Goal: Task Accomplishment & Management: Use online tool/utility

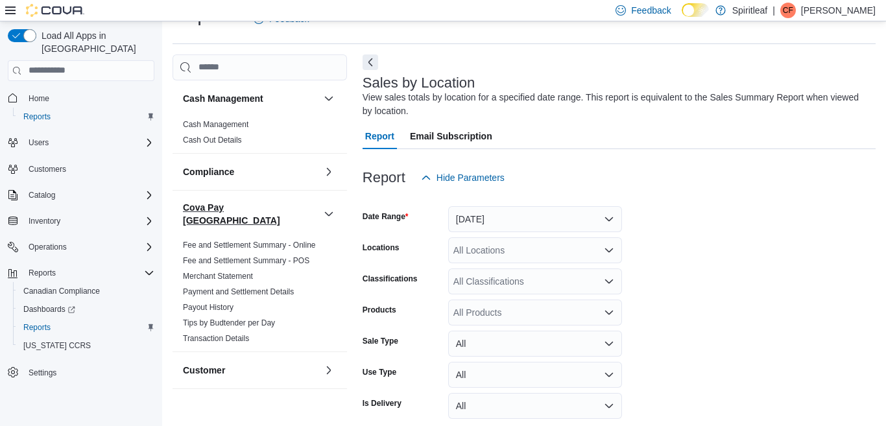
scroll to position [43, 0]
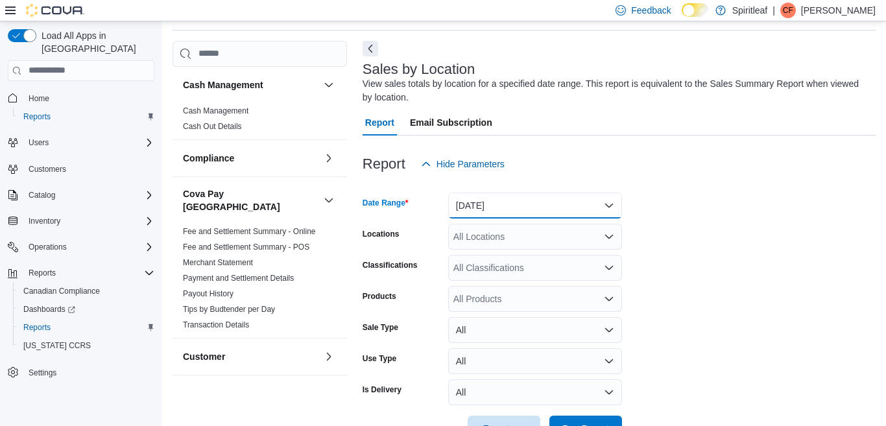
click at [608, 202] on button "[DATE]" at bounding box center [535, 206] width 174 height 26
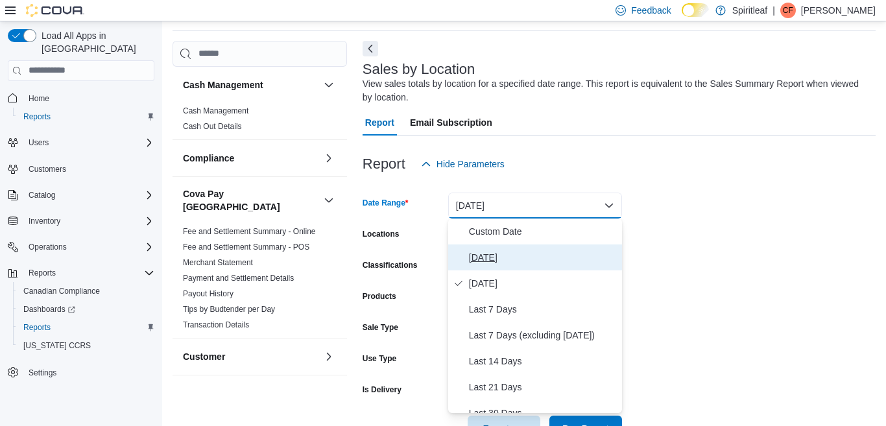
click at [494, 257] on span "[DATE]" at bounding box center [543, 258] width 148 height 16
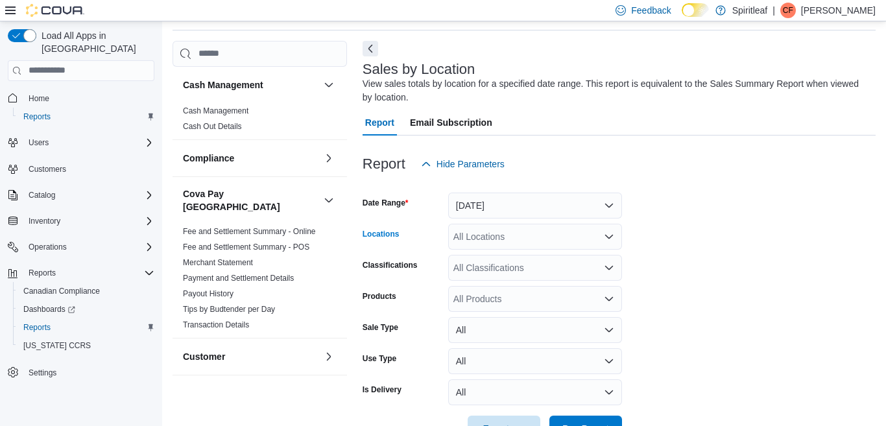
click at [486, 237] on div "All Locations" at bounding box center [535, 237] width 174 height 26
type input "***"
click at [511, 256] on span "300 - Moose Jaw" at bounding box center [529, 258] width 69 height 13
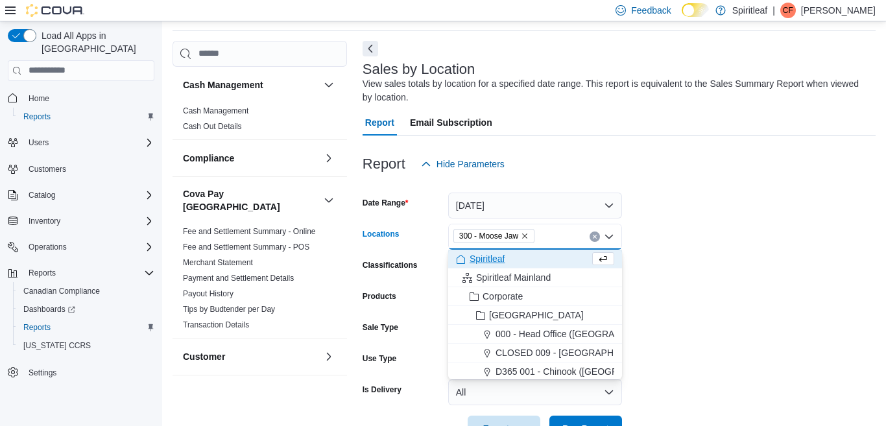
click at [667, 273] on form "Date Range [DATE] Locations 300 - Moose Jaw Combo box. Selected. 300 - Moose Ja…" at bounding box center [619, 309] width 513 height 265
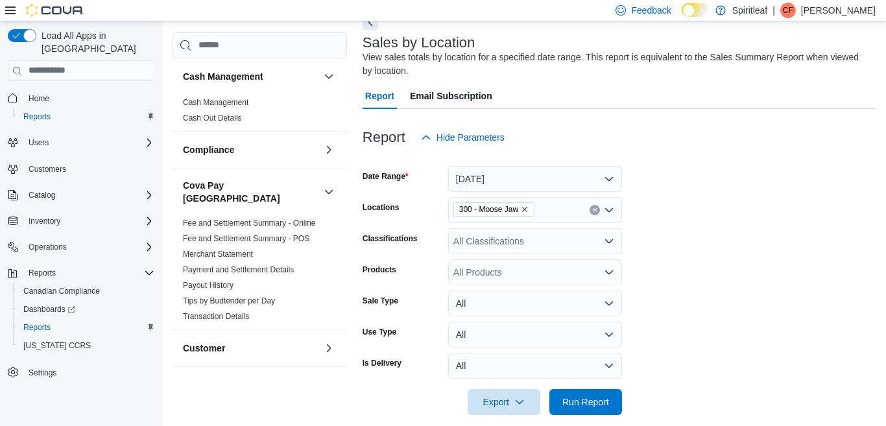
scroll to position [85, 0]
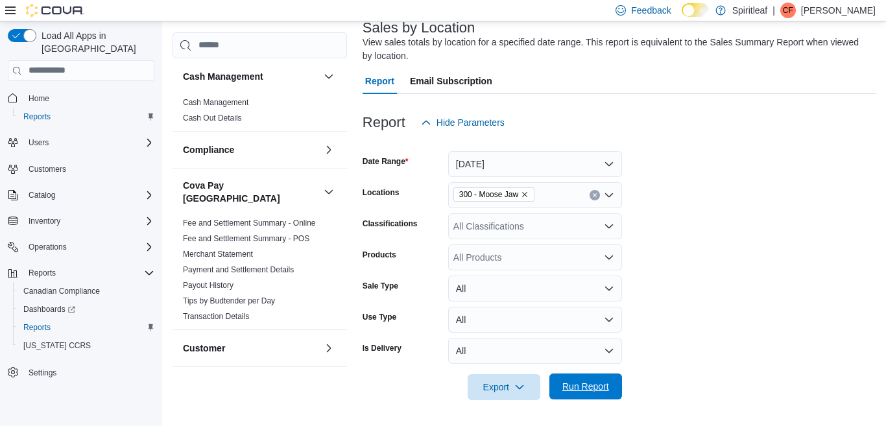
click at [581, 383] on span "Run Report" at bounding box center [585, 386] width 47 height 13
